Goal: Task Accomplishment & Management: Contribute content

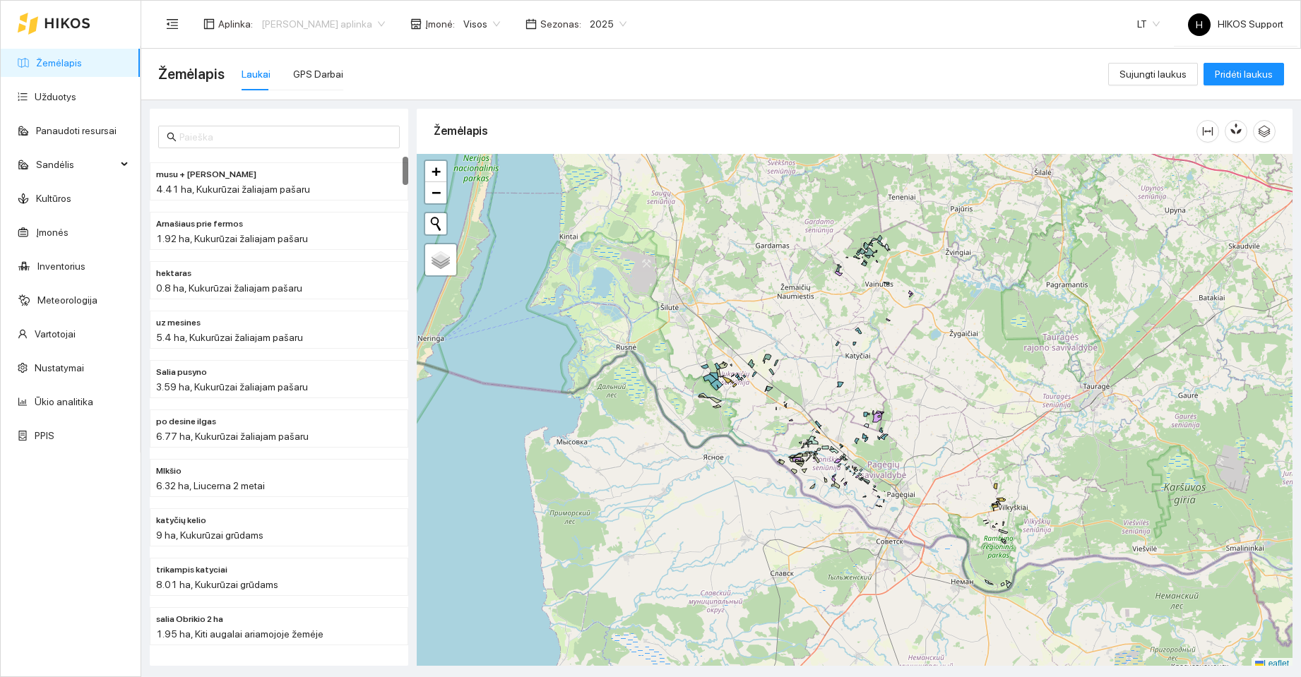
click at [299, 18] on span "[PERSON_NAME] aplinka" at bounding box center [323, 23] width 124 height 21
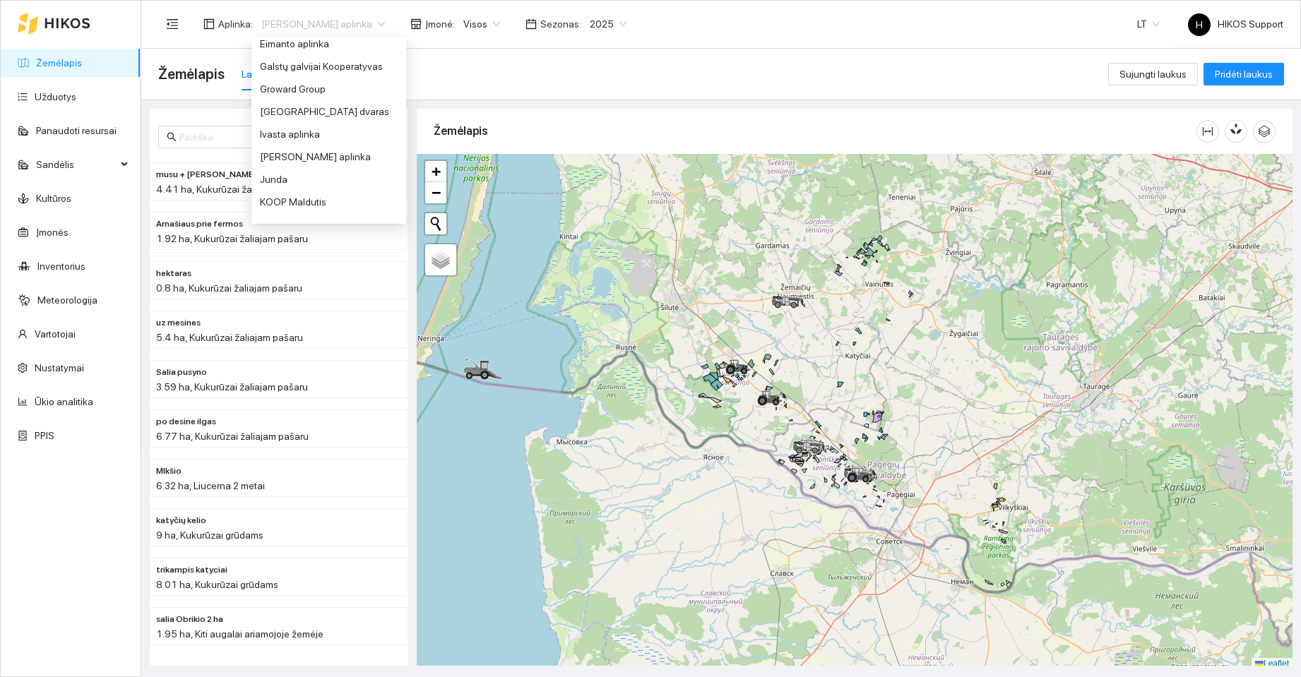
scroll to position [353, 0]
click at [314, 151] on div "[PERSON_NAME] aplinka" at bounding box center [329, 151] width 138 height 16
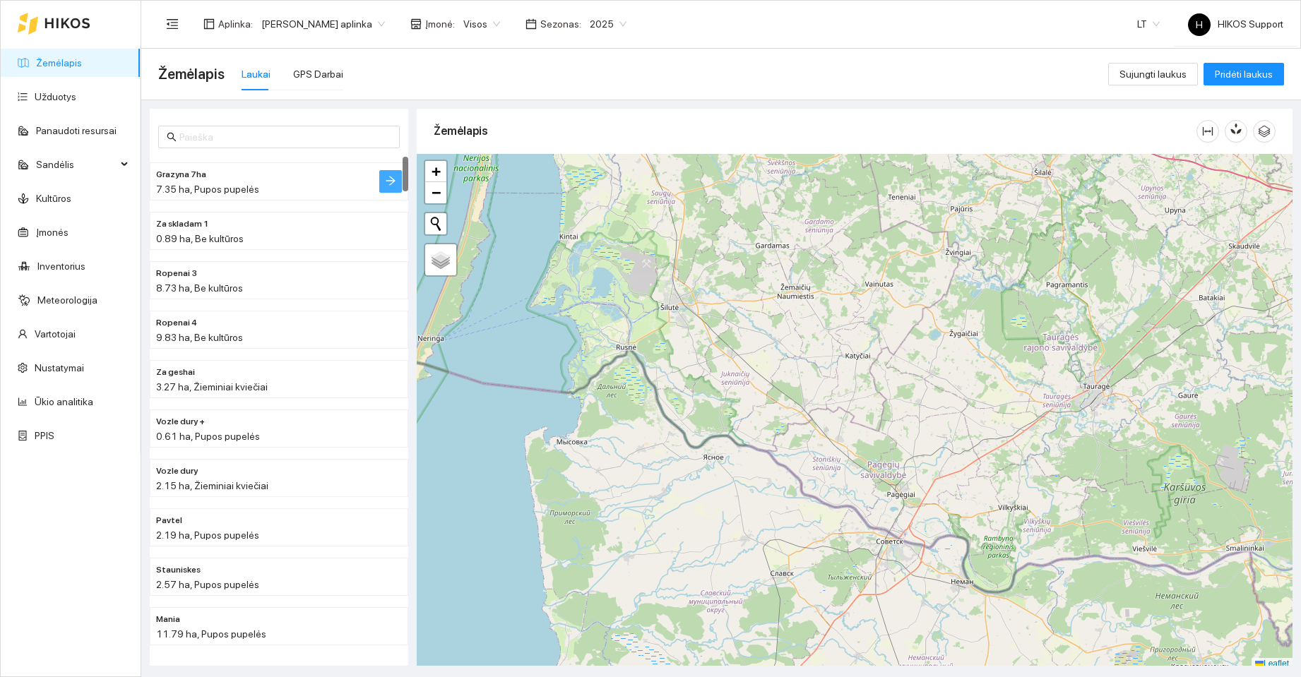
click at [395, 184] on icon "arrow-right" at bounding box center [390, 180] width 11 height 11
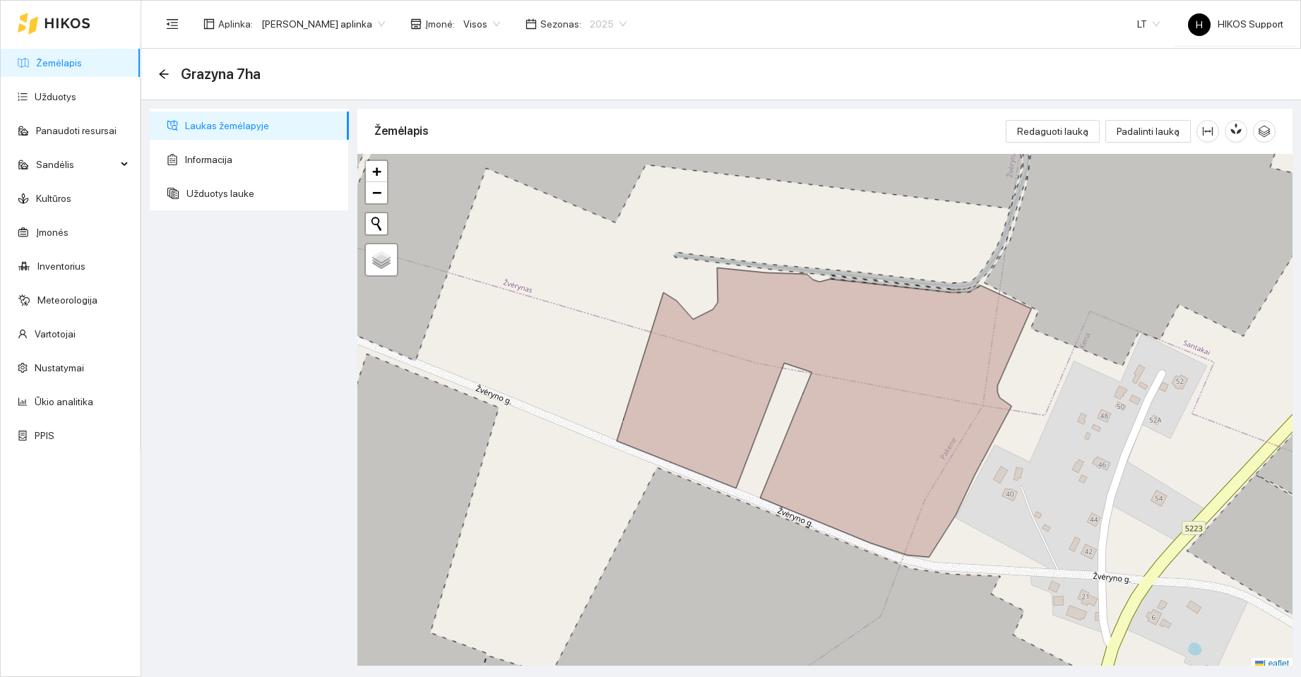
click at [604, 24] on span "2025" at bounding box center [608, 23] width 37 height 21
click at [585, 182] on div "2026" at bounding box center [593, 187] width 37 height 16
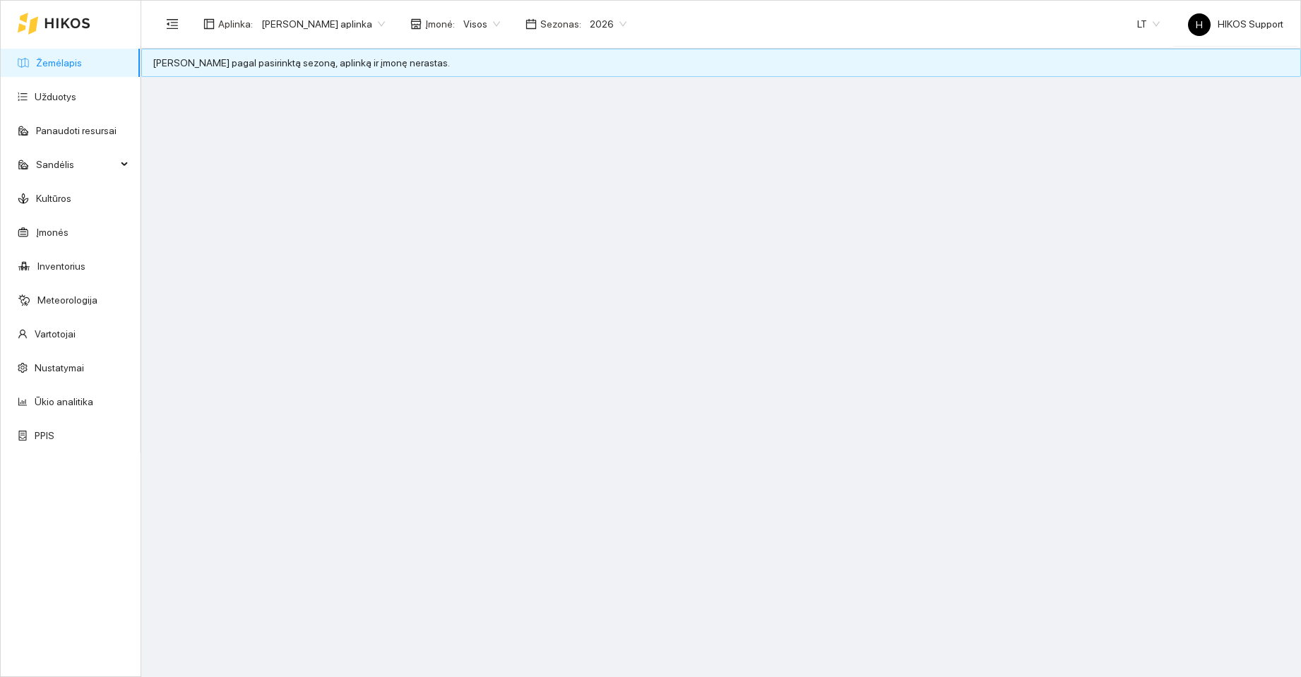
click at [47, 60] on link "Žemėlapis" at bounding box center [59, 62] width 46 height 11
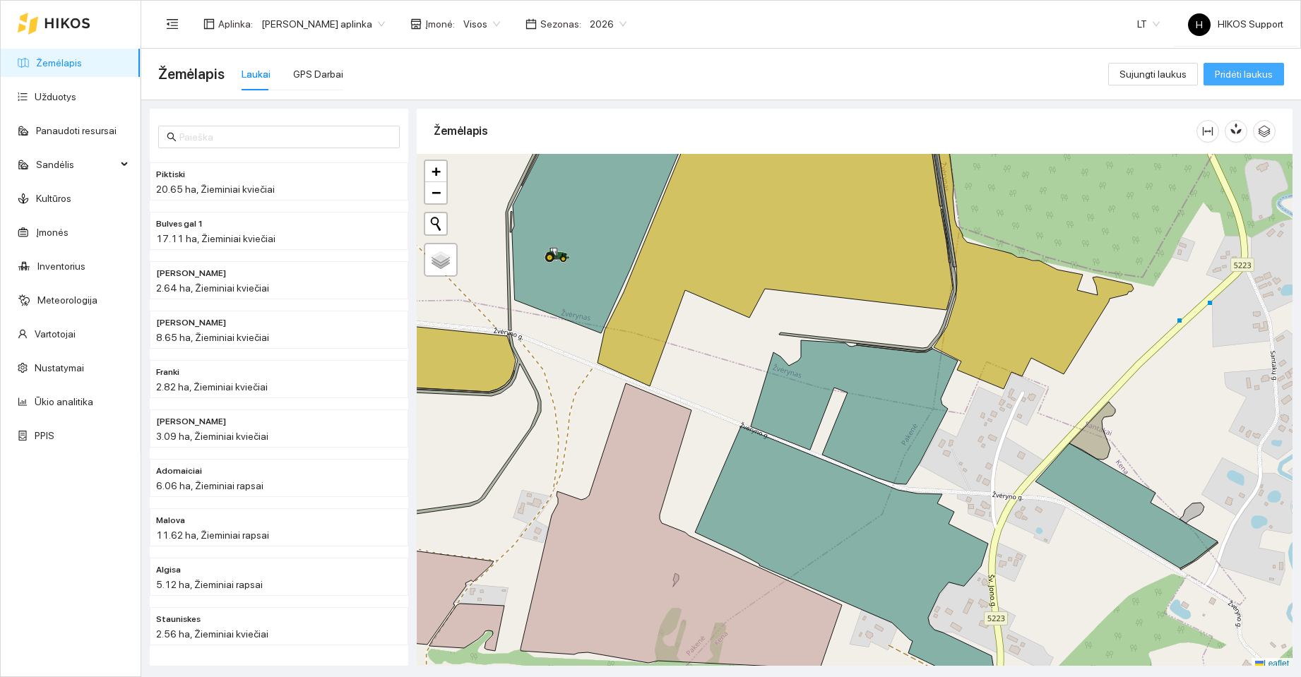
click at [1239, 66] on button "Pridėti laukus" at bounding box center [1243, 74] width 80 height 23
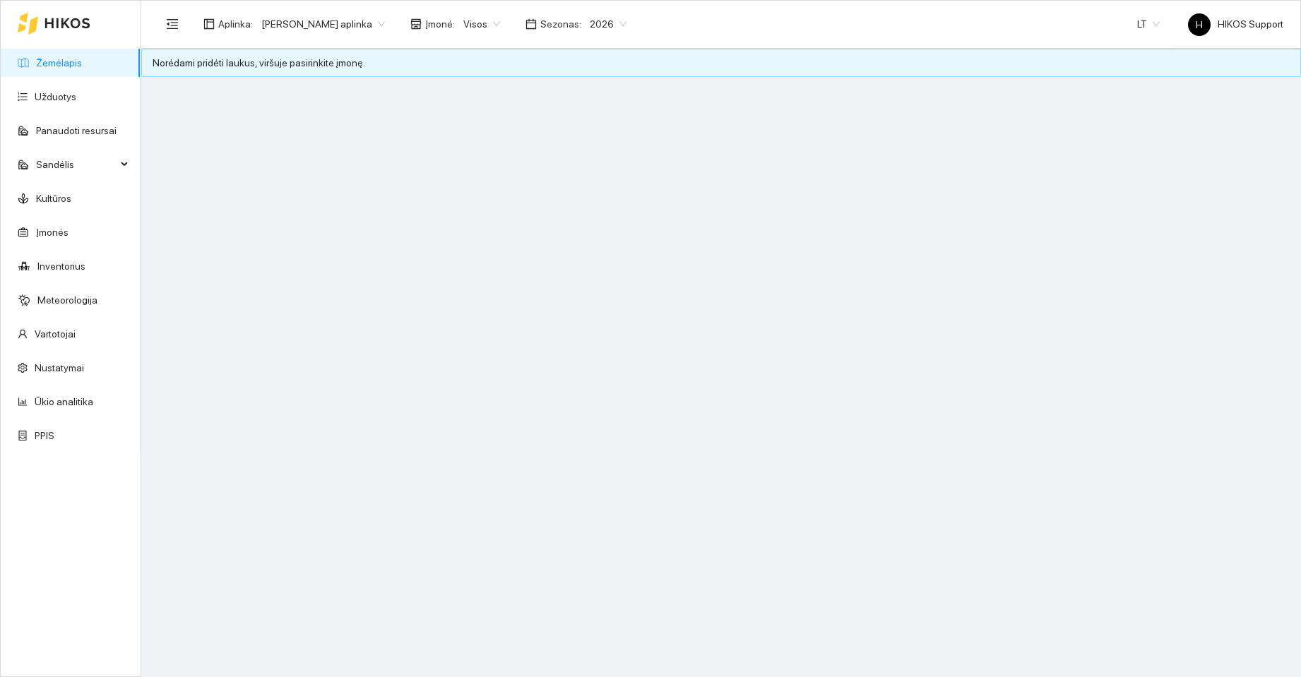
click at [484, 25] on span "Visos" at bounding box center [481, 23] width 37 height 21
click at [479, 97] on div "[PERSON_NAME]" at bounding box center [491, 97] width 77 height 16
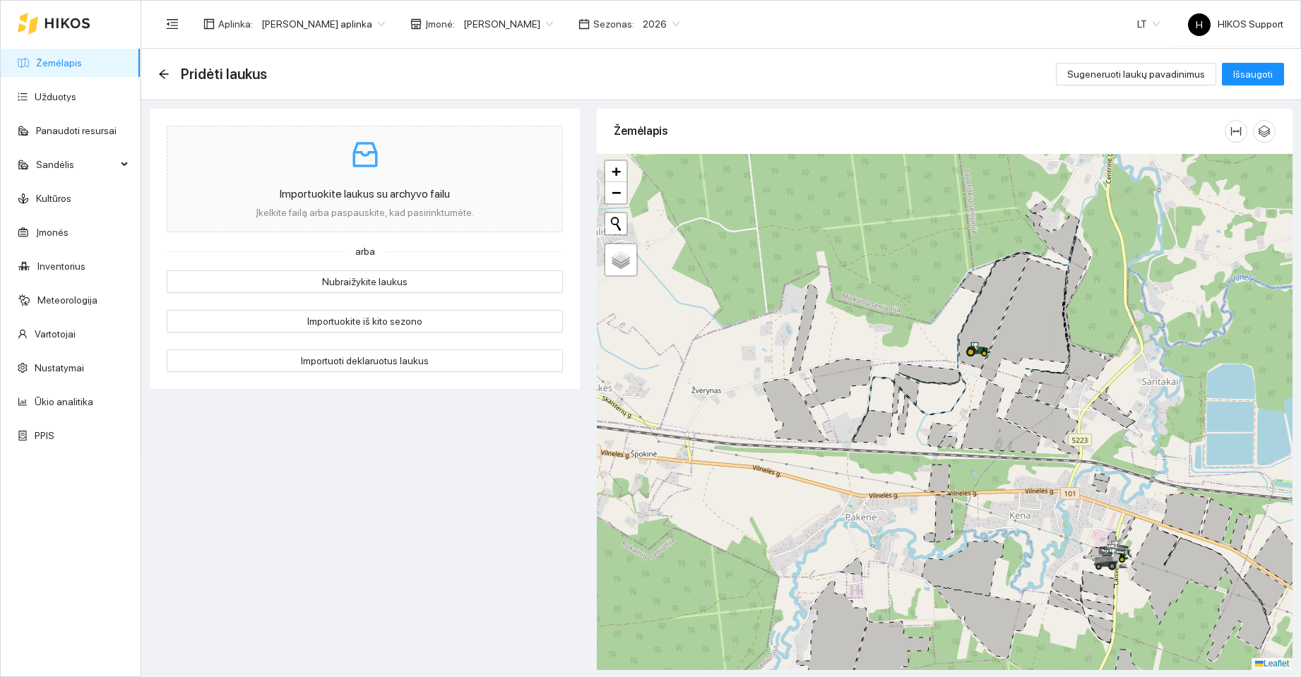
drag, startPoint x: 1025, startPoint y: 313, endPoint x: 1217, endPoint y: 350, distance: 195.5
click at [1217, 350] on div at bounding box center [945, 412] width 696 height 516
click at [360, 30] on span "[PERSON_NAME] aplinka" at bounding box center [323, 23] width 124 height 21
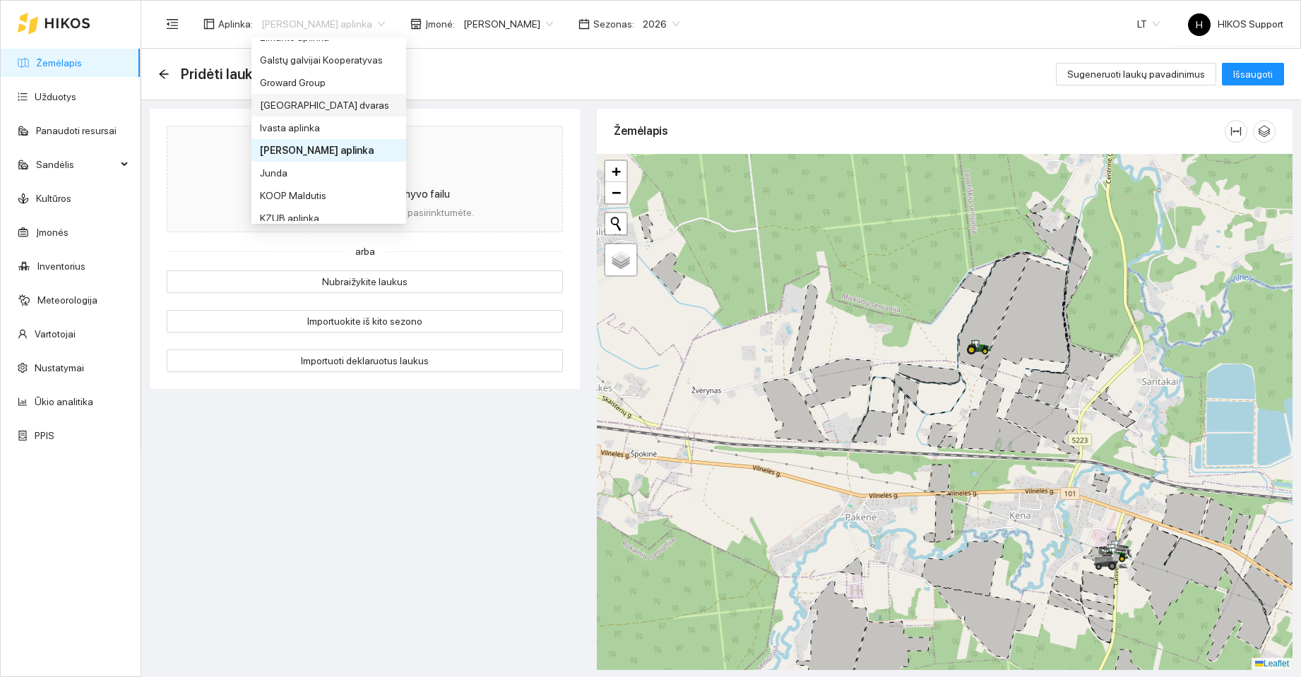
click at [306, 102] on div "[GEOGRAPHIC_DATA] dvaras" at bounding box center [329, 105] width 138 height 16
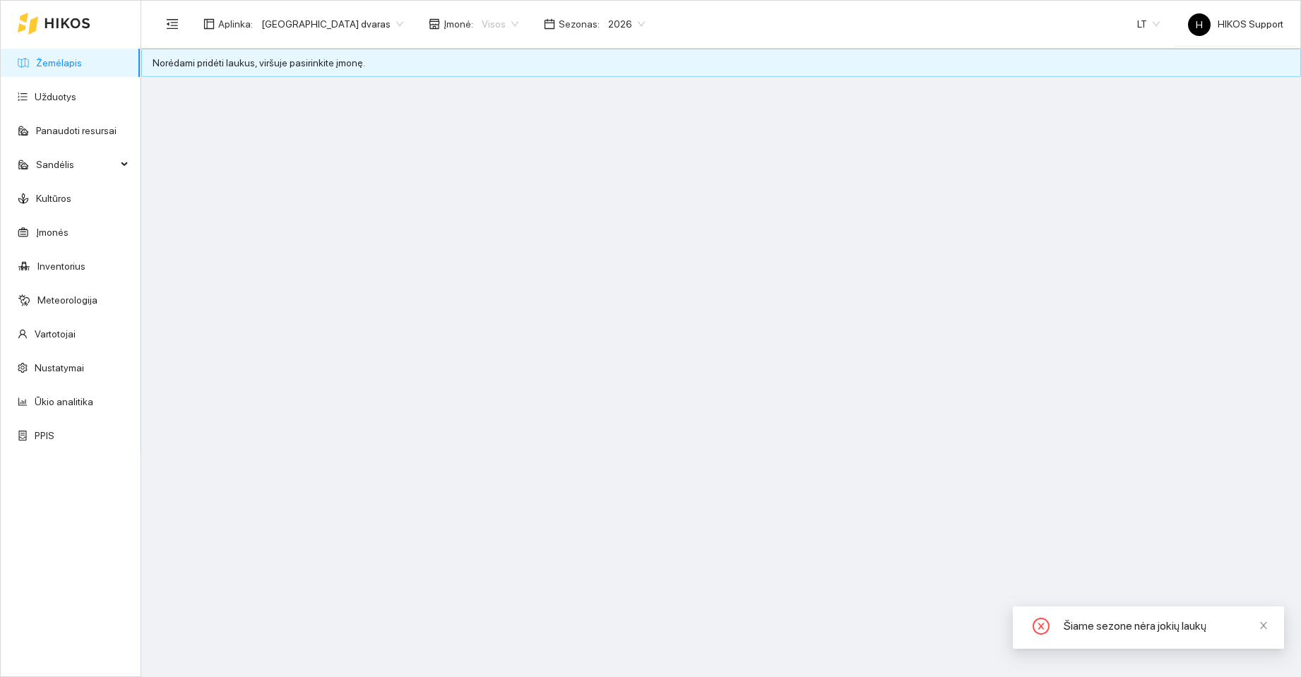
click at [482, 22] on span "Visos" at bounding box center [500, 23] width 37 height 21
click at [452, 75] on div "Auginimo formulė" at bounding box center [460, 74] width 77 height 16
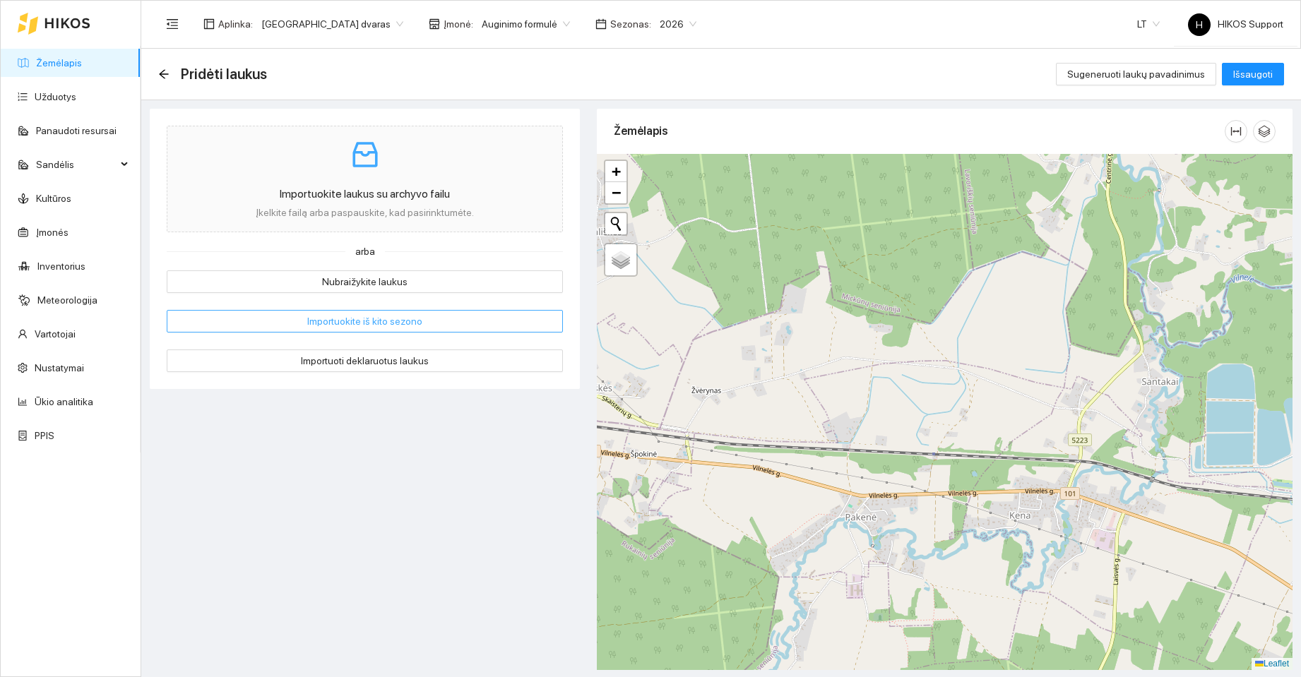
click at [374, 321] on span "Importuokite iš kito sezono" at bounding box center [364, 322] width 115 height 16
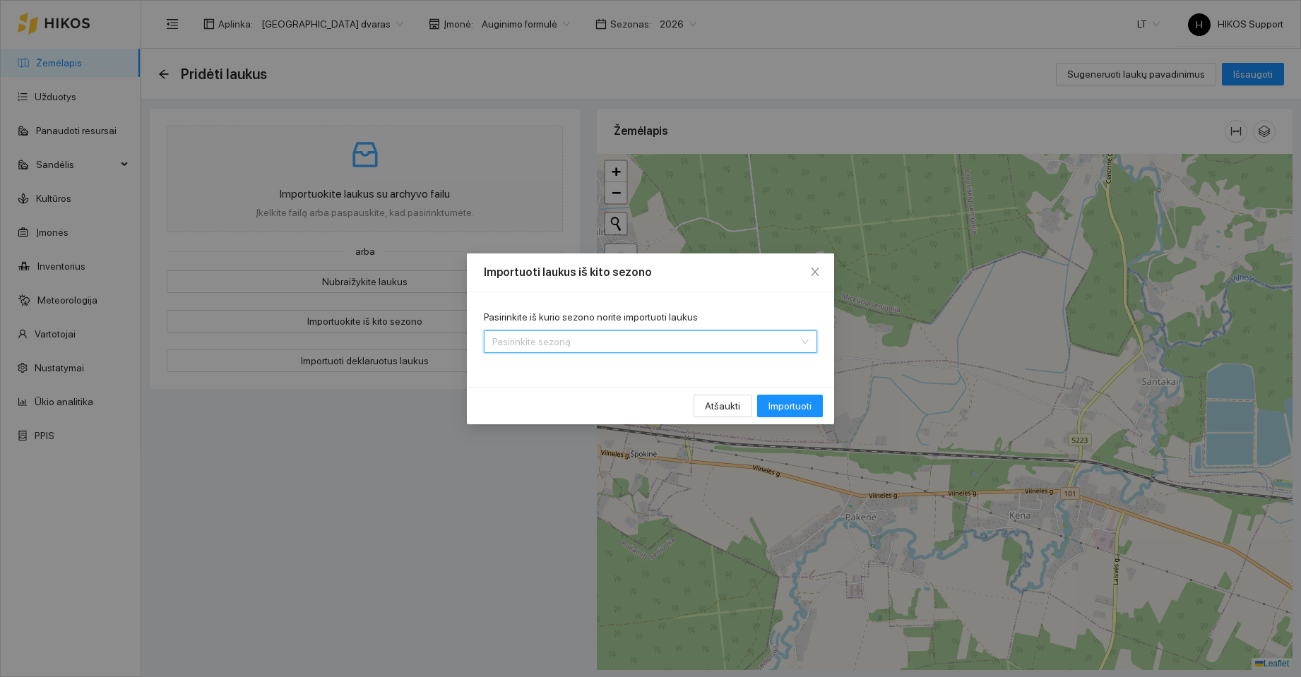
click at [635, 340] on input "Pasirinkite iš kurio sezono norite importuoti laukus" at bounding box center [645, 341] width 306 height 21
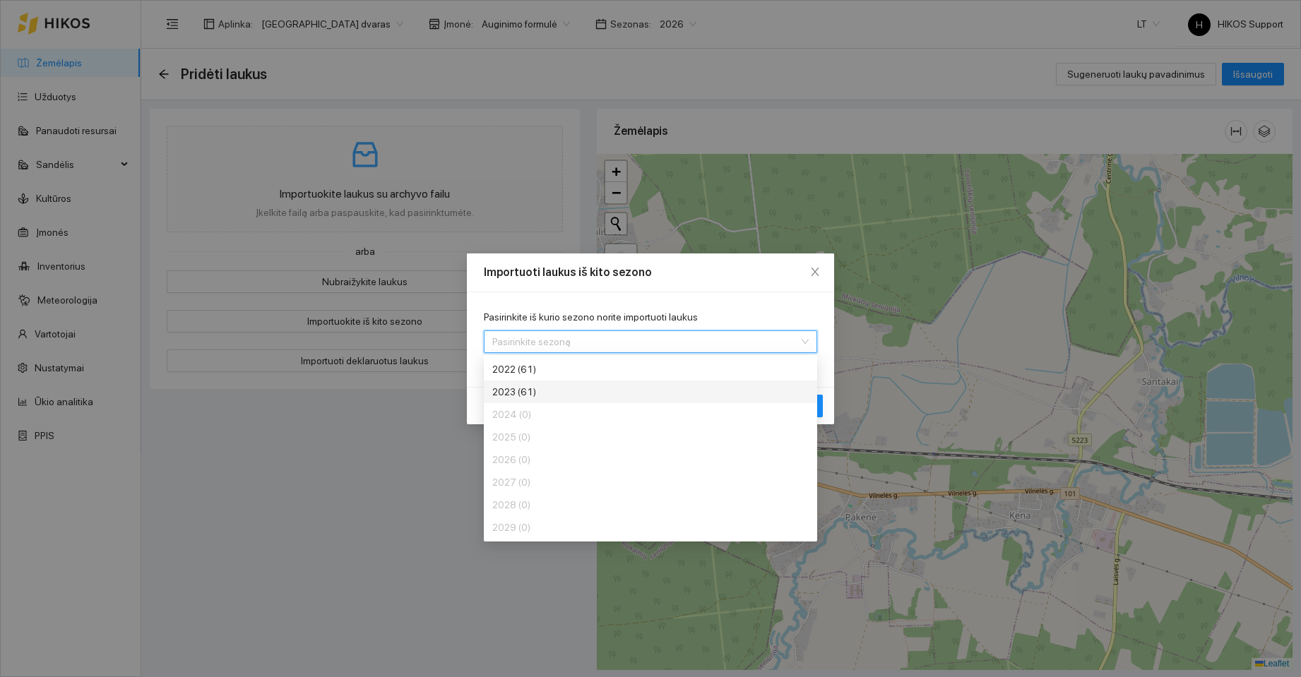
click at [556, 387] on div "2023 (61)" at bounding box center [598, 392] width 212 height 16
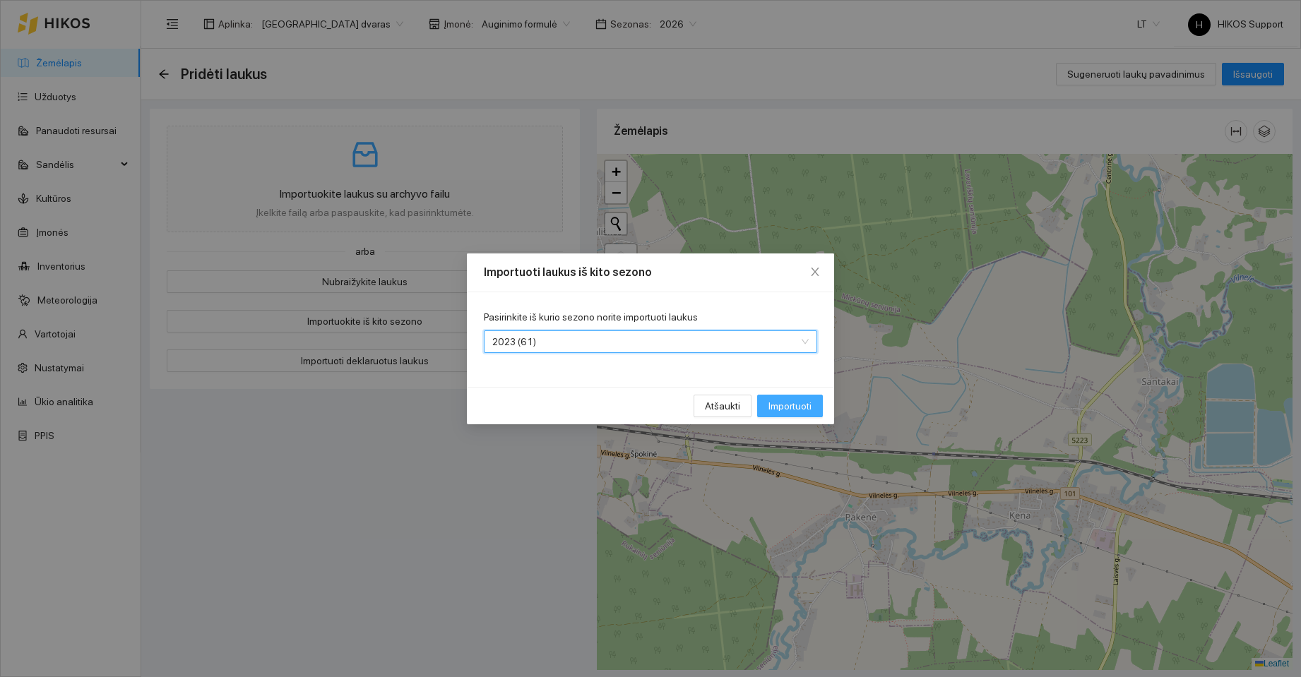
click at [789, 400] on span "Importuoti" at bounding box center [789, 406] width 43 height 16
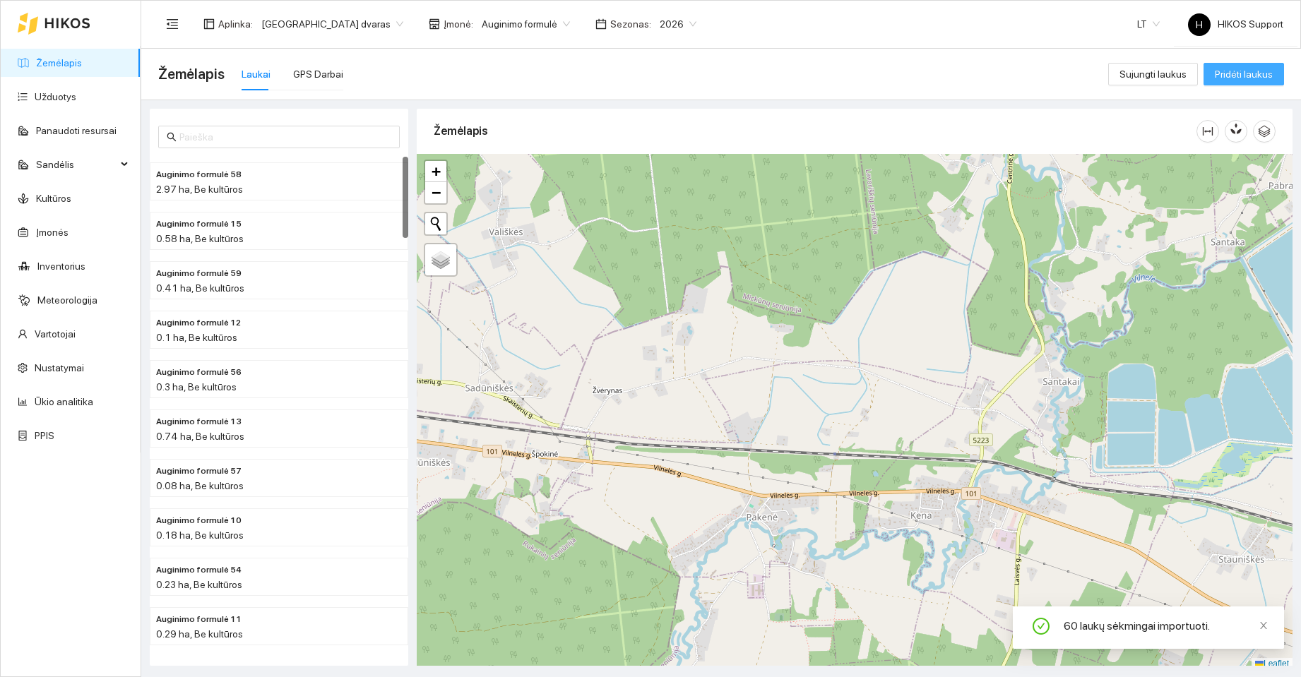
click at [1248, 73] on span "Pridėti laukus" at bounding box center [1244, 74] width 58 height 16
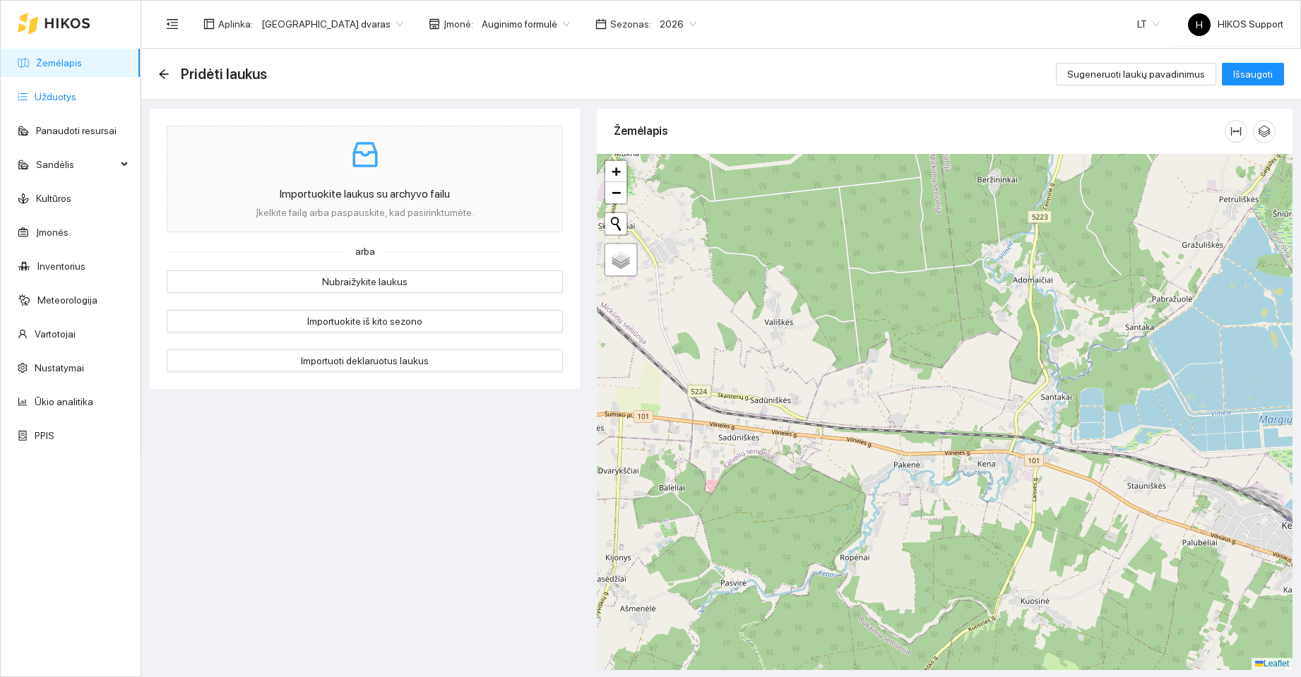
click at [57, 95] on link "Užduotys" at bounding box center [56, 96] width 42 height 11
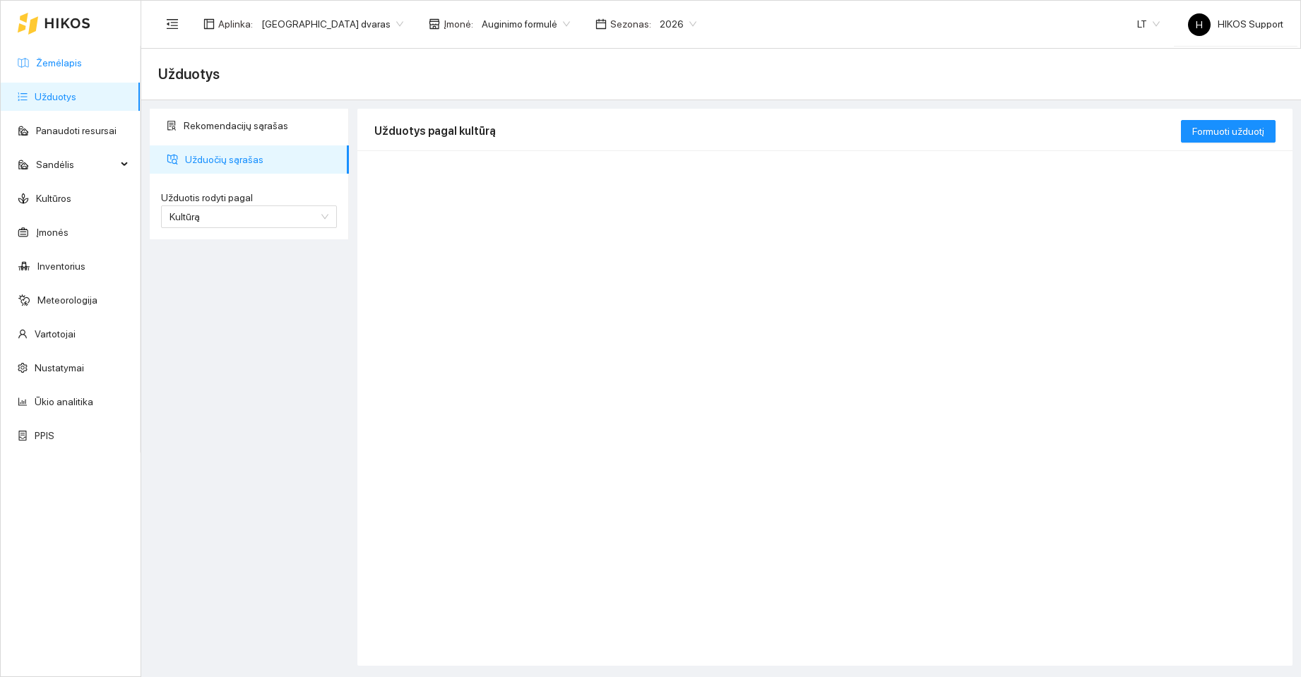
click at [58, 61] on link "Žemėlapis" at bounding box center [59, 62] width 46 height 11
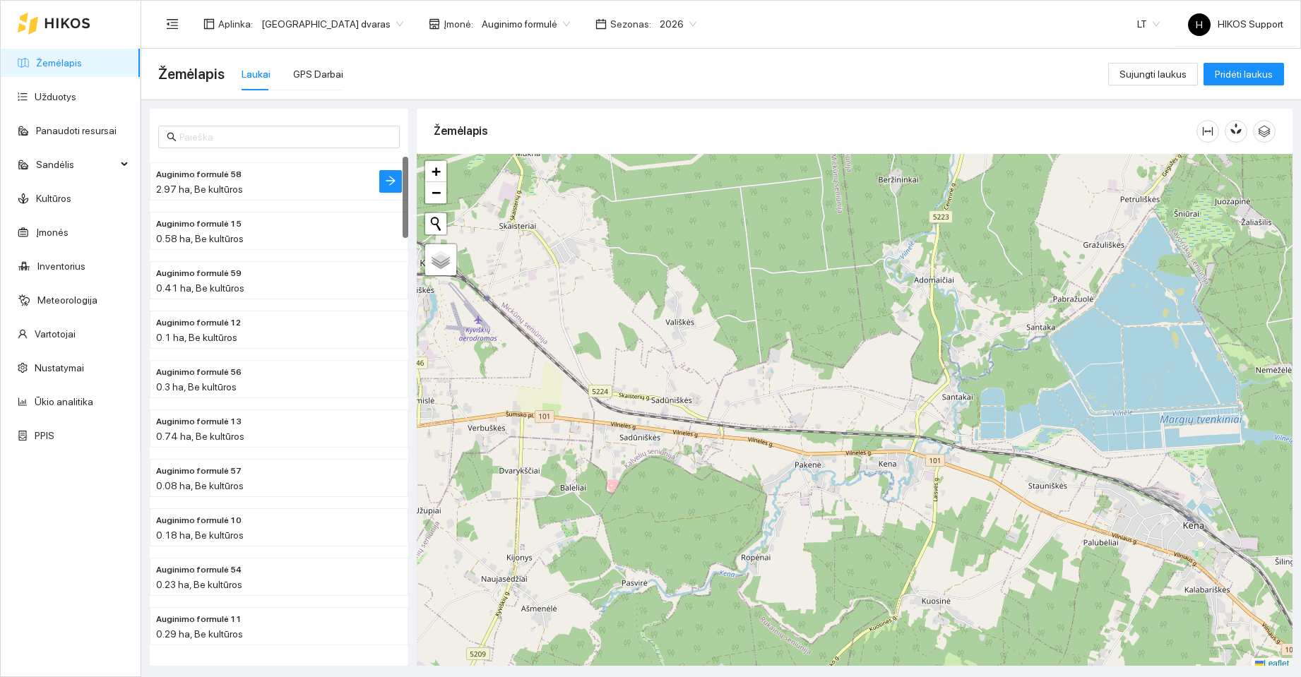
click at [262, 177] on h4 "Auginimo formulė 58" at bounding box center [250, 174] width 189 height 16
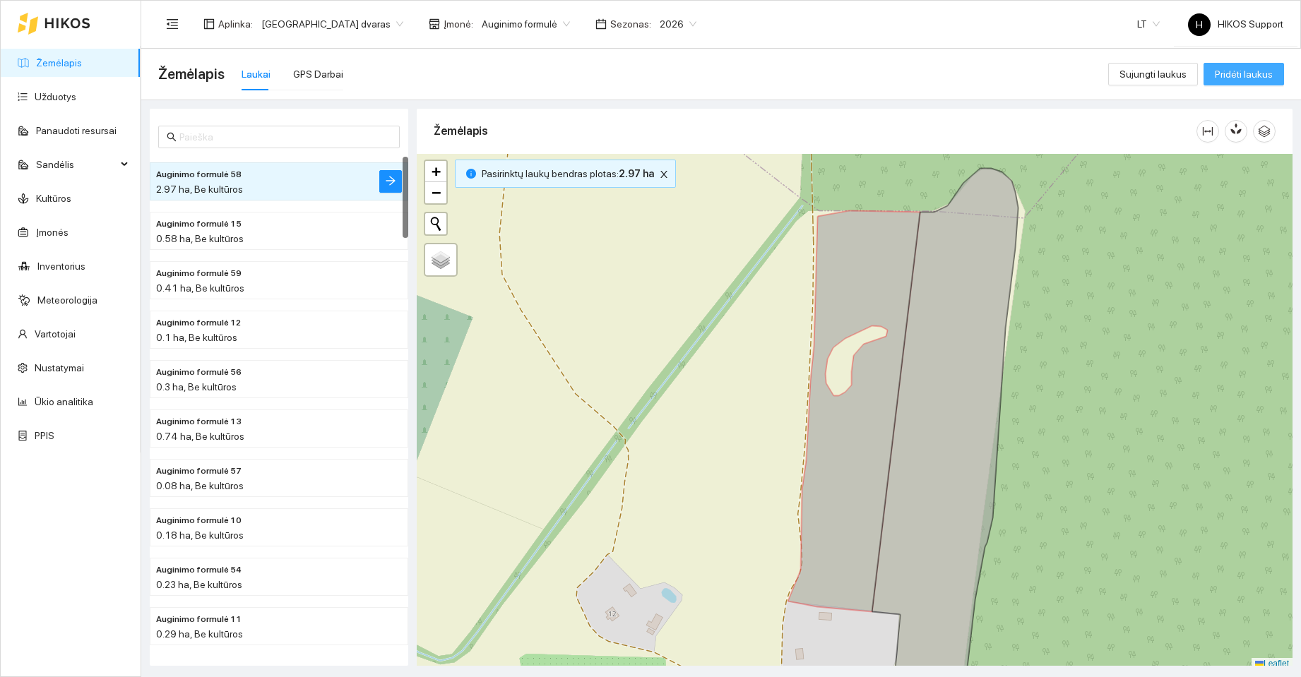
click at [1235, 76] on span "Pridėti laukus" at bounding box center [1244, 74] width 58 height 16
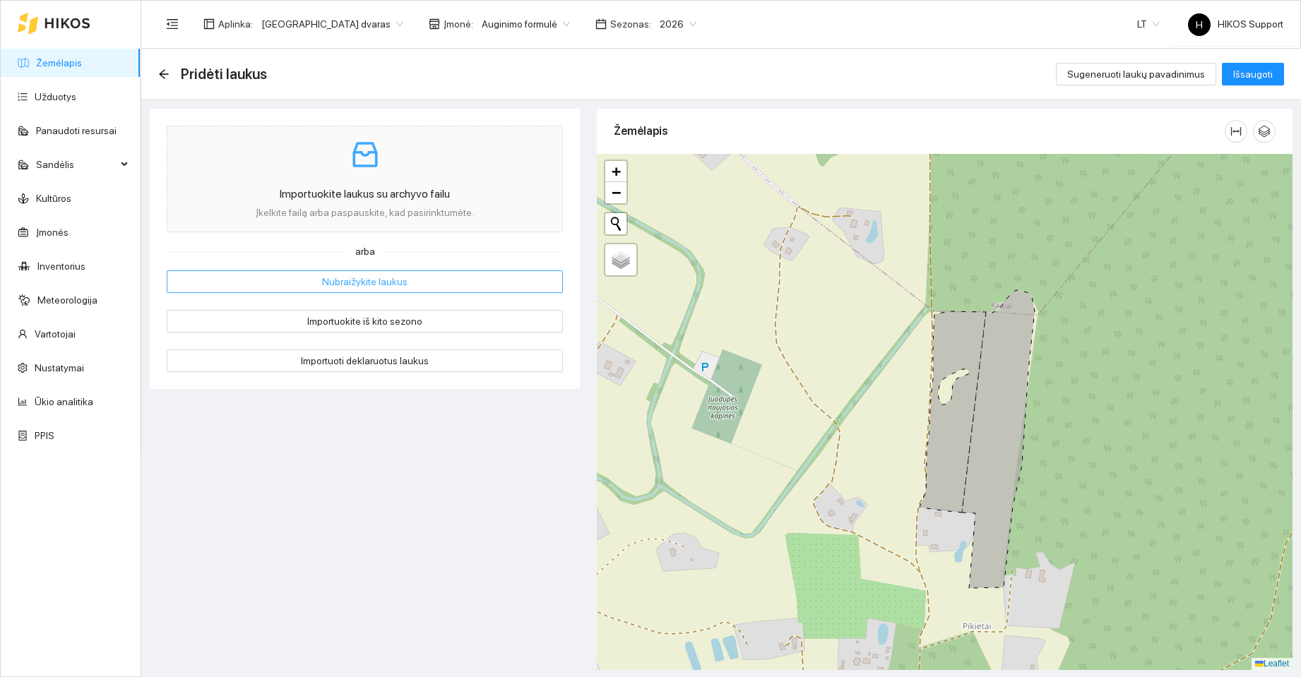
click at [353, 282] on span "Nubraižykite laukus" at bounding box center [364, 282] width 85 height 16
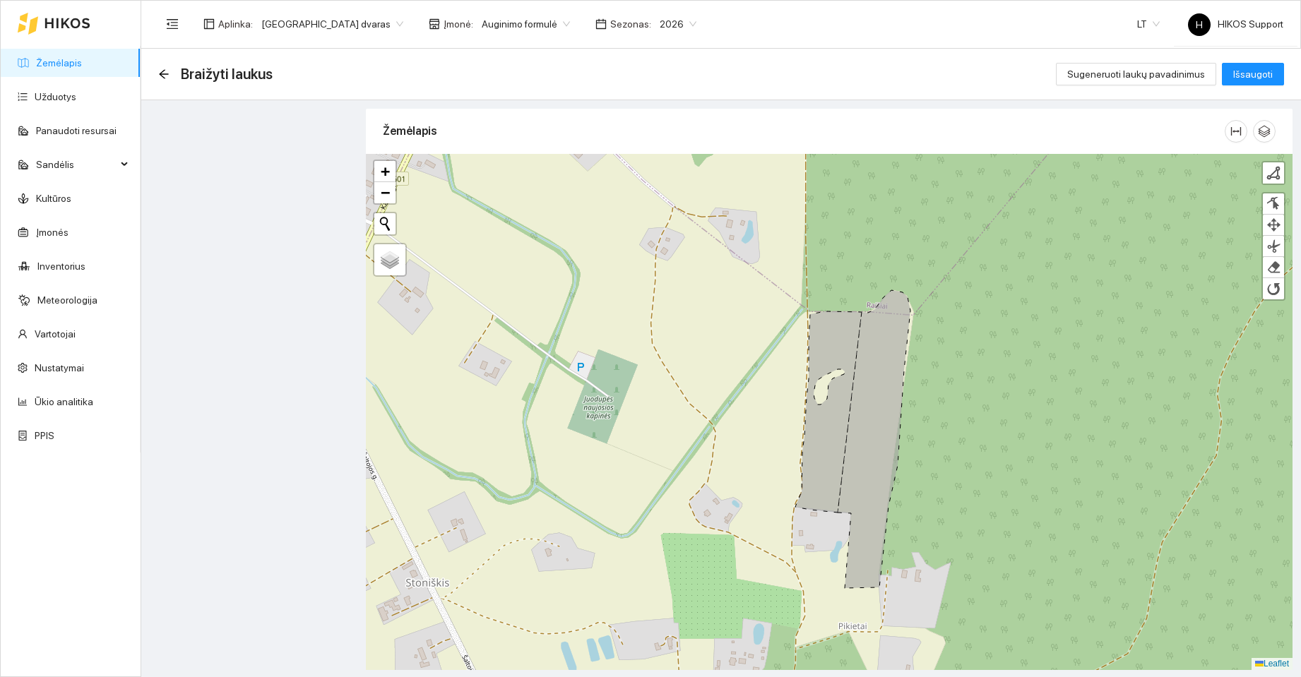
click at [713, 302] on div "+ − Nieko nerasta. Bandykite dar kartą. Žemėlapis Palydovas Finish Remove Last …" at bounding box center [829, 412] width 926 height 516
click at [760, 328] on div "+ − Nieko nerasta. Bandykite dar kartą. Žemėlapis Palydovas Finish Remove Last …" at bounding box center [829, 412] width 926 height 516
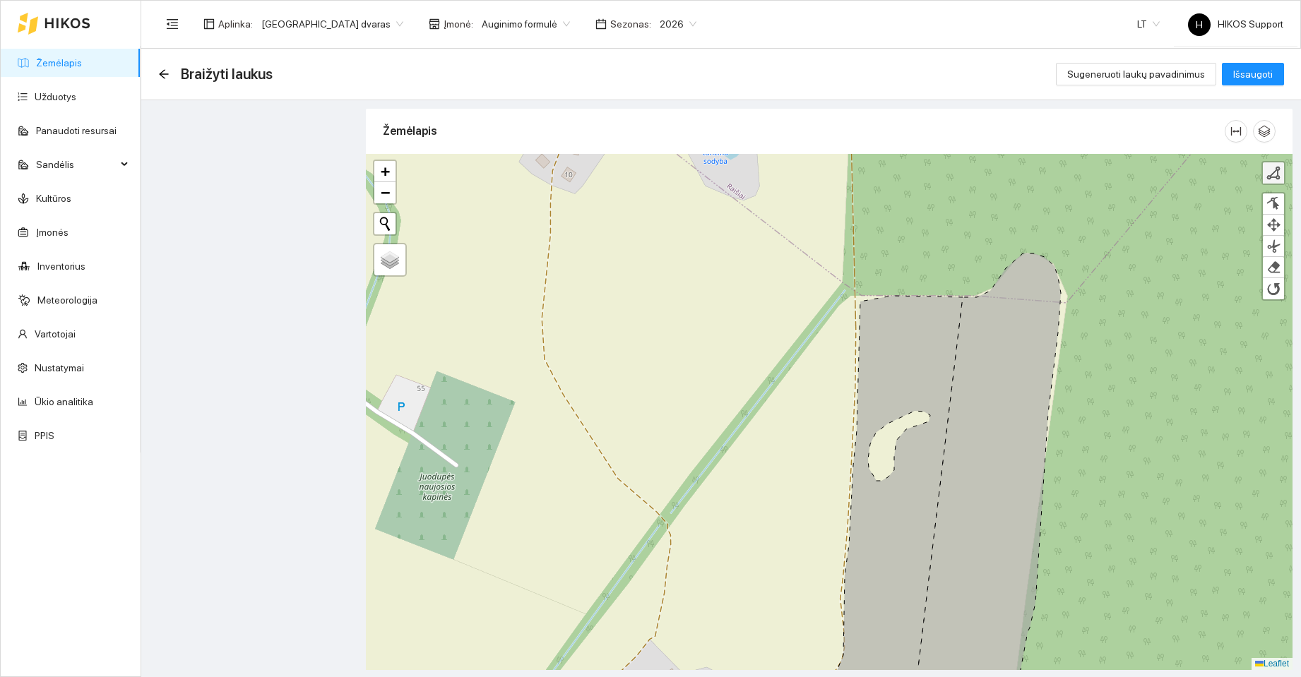
click at [1273, 174] on div at bounding box center [1273, 173] width 14 height 14
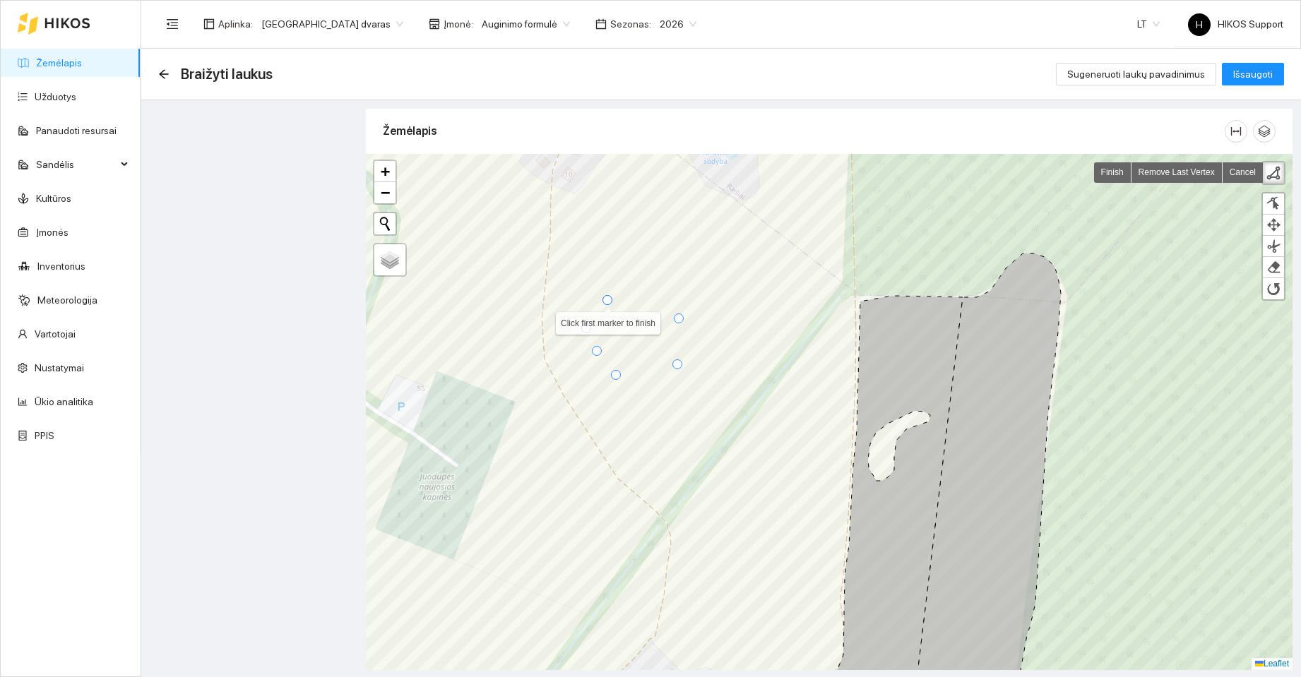
click at [604, 303] on div at bounding box center [607, 300] width 10 height 10
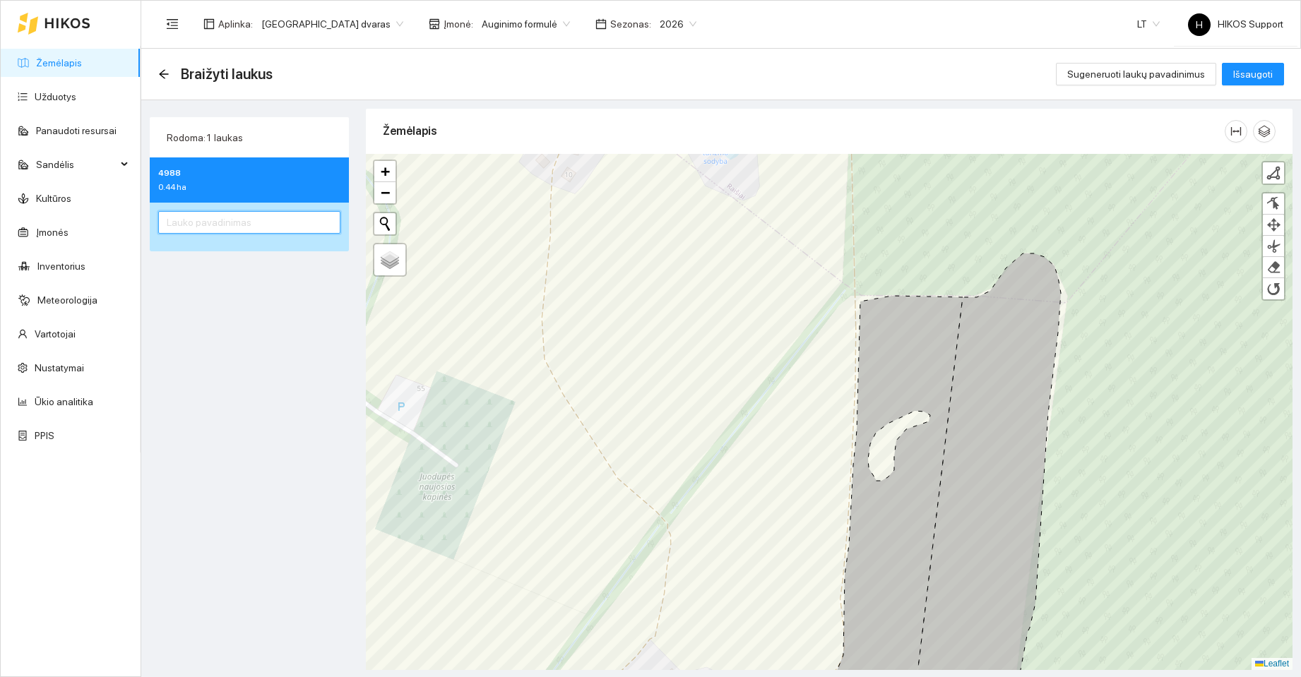
click at [180, 225] on input "text" at bounding box center [249, 222] width 182 height 23
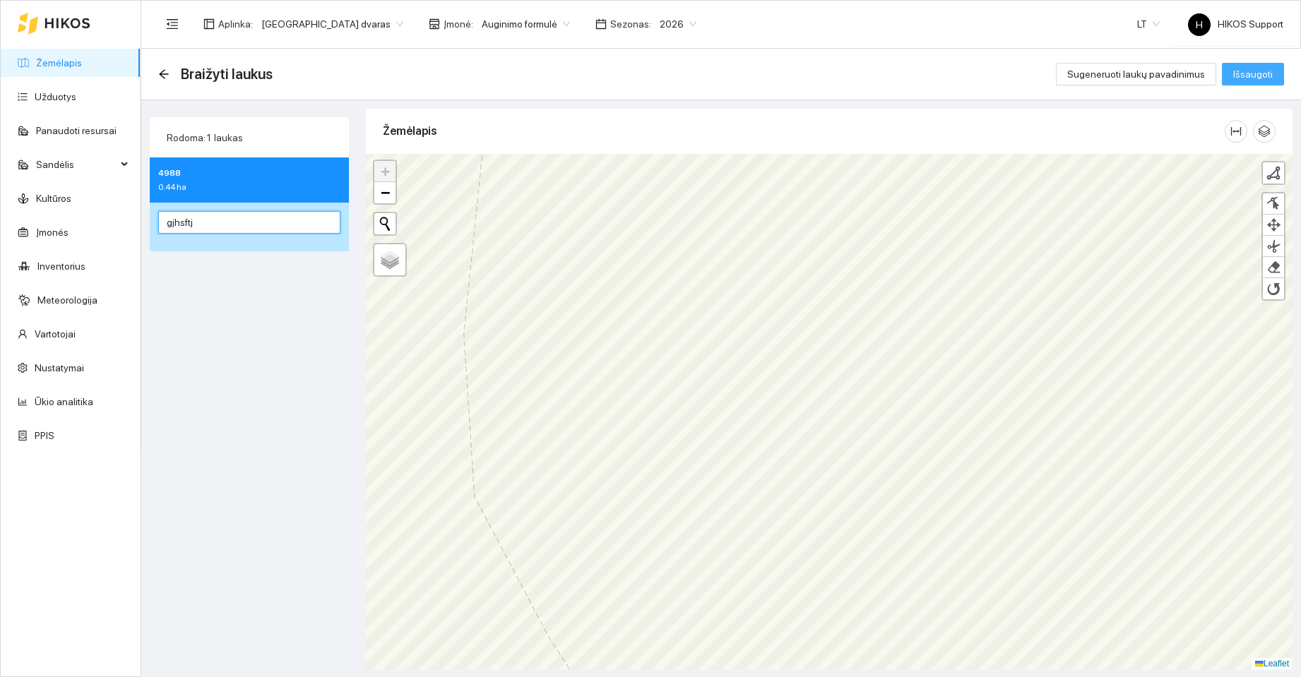
type input "gjhsftj"
click at [1252, 76] on span "Išsaugoti" at bounding box center [1253, 74] width 40 height 16
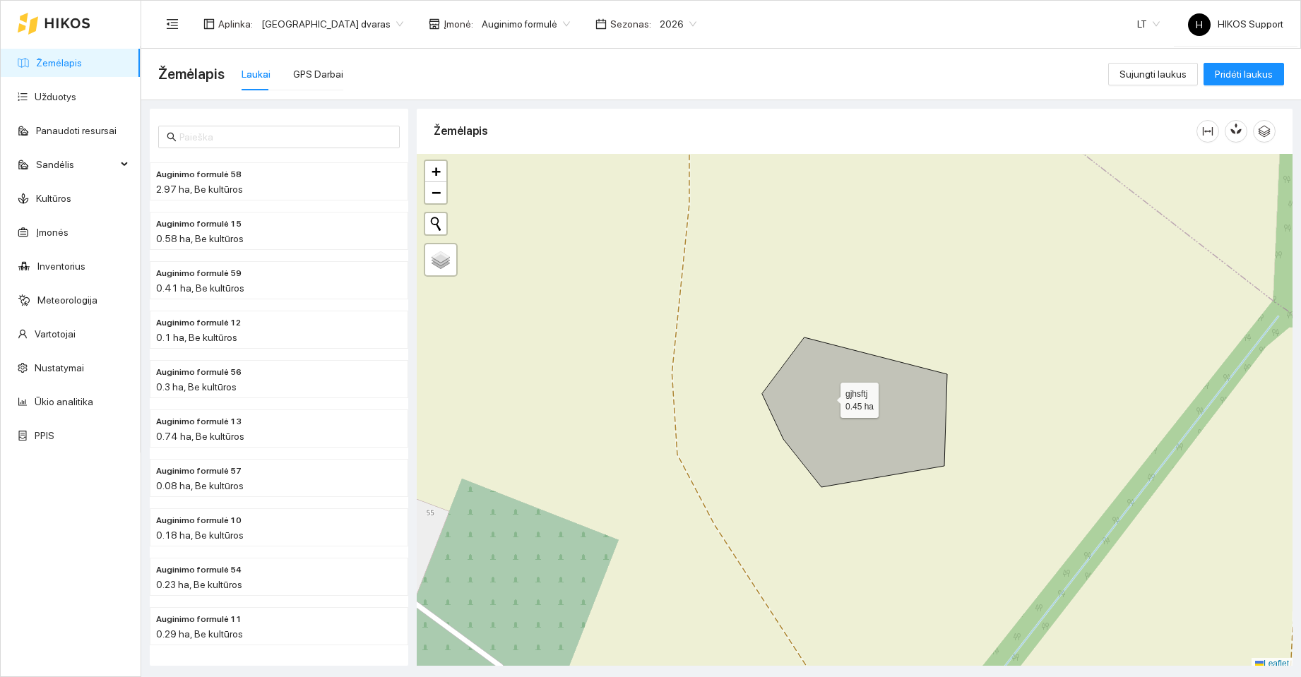
click at [828, 397] on icon at bounding box center [854, 413] width 185 height 150
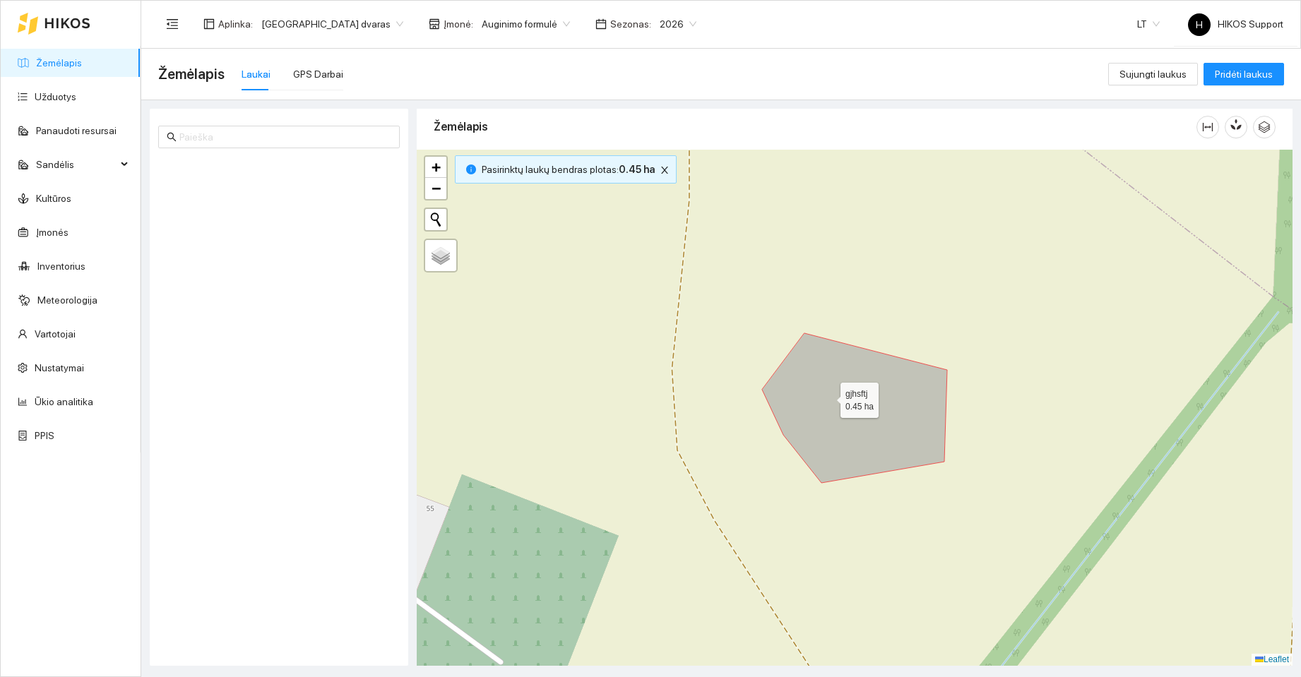
scroll to position [2517, 0]
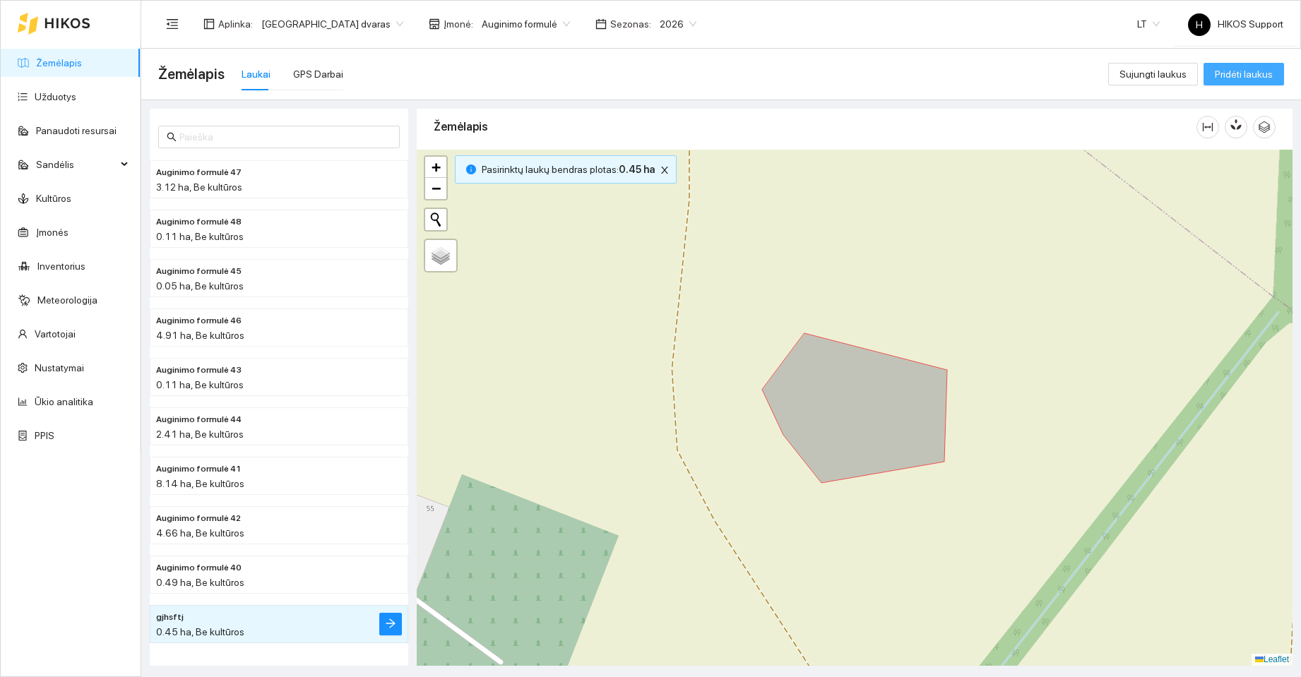
click at [1234, 71] on span "Pridėti laukus" at bounding box center [1244, 74] width 58 height 16
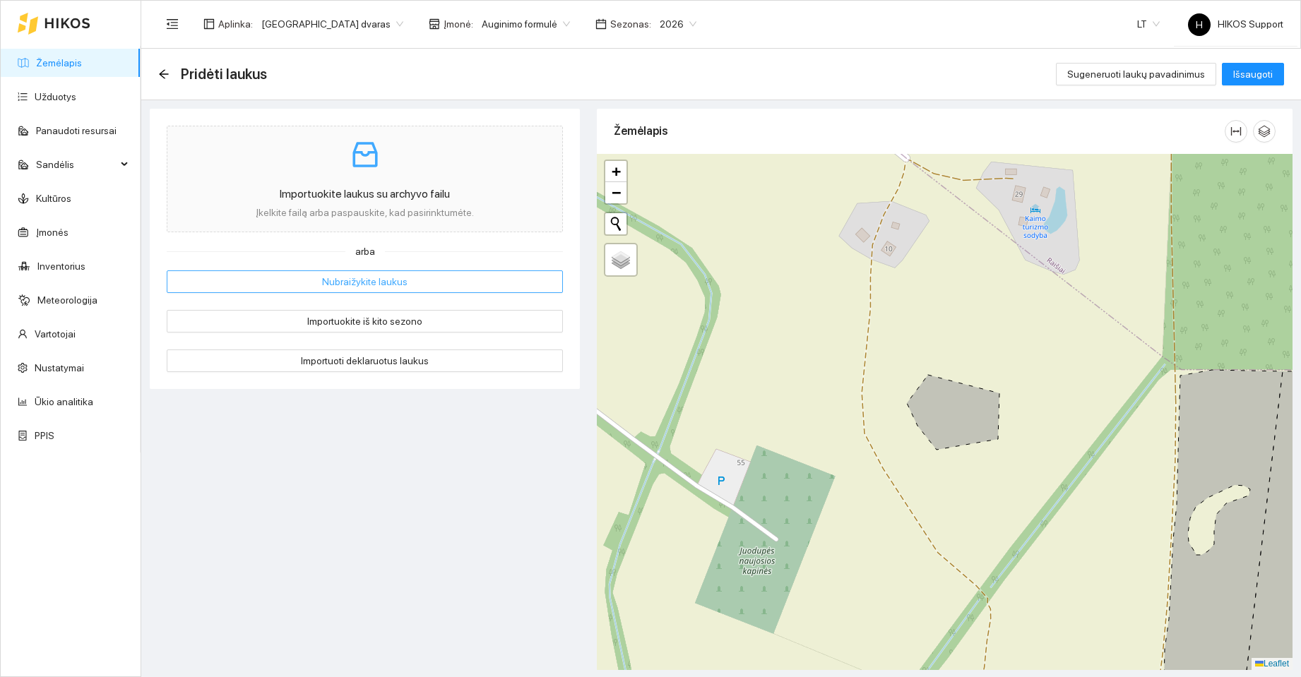
click at [361, 283] on span "Nubraižykite laukus" at bounding box center [364, 282] width 85 height 16
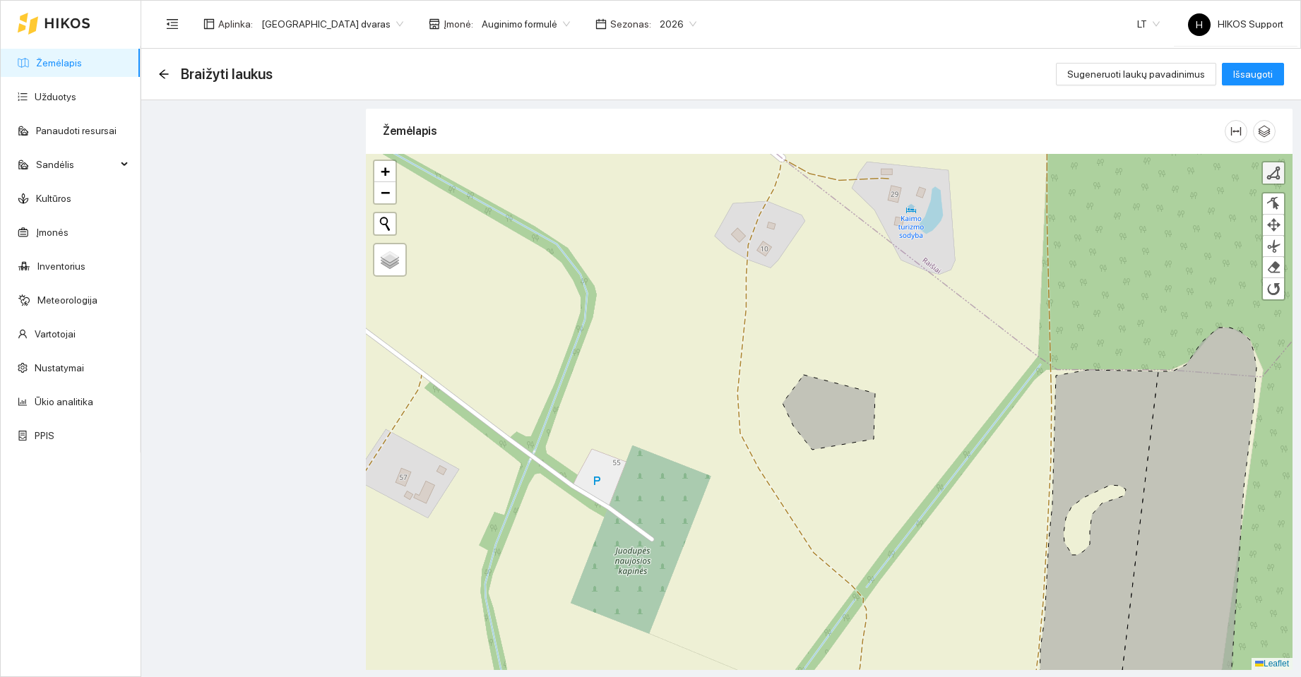
click at [1275, 175] on div at bounding box center [1273, 173] width 14 height 14
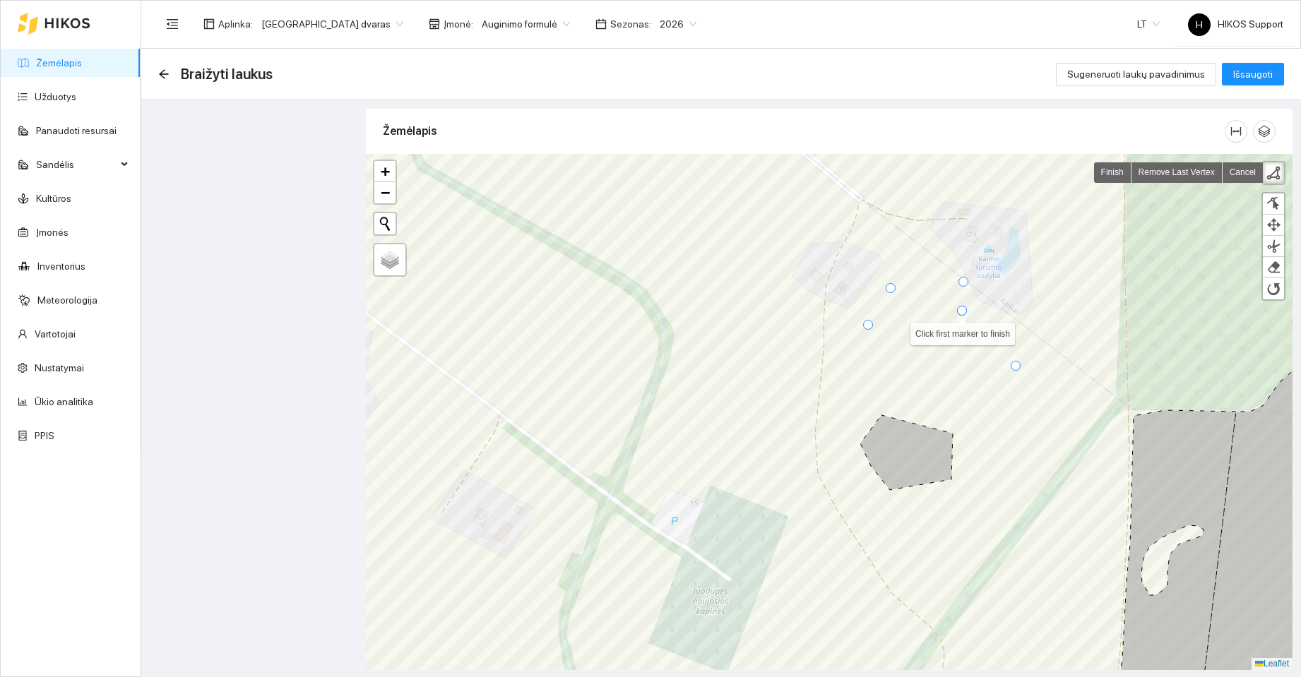
click at [961, 313] on div at bounding box center [962, 311] width 10 height 10
